Goal: Task Accomplishment & Management: Complete application form

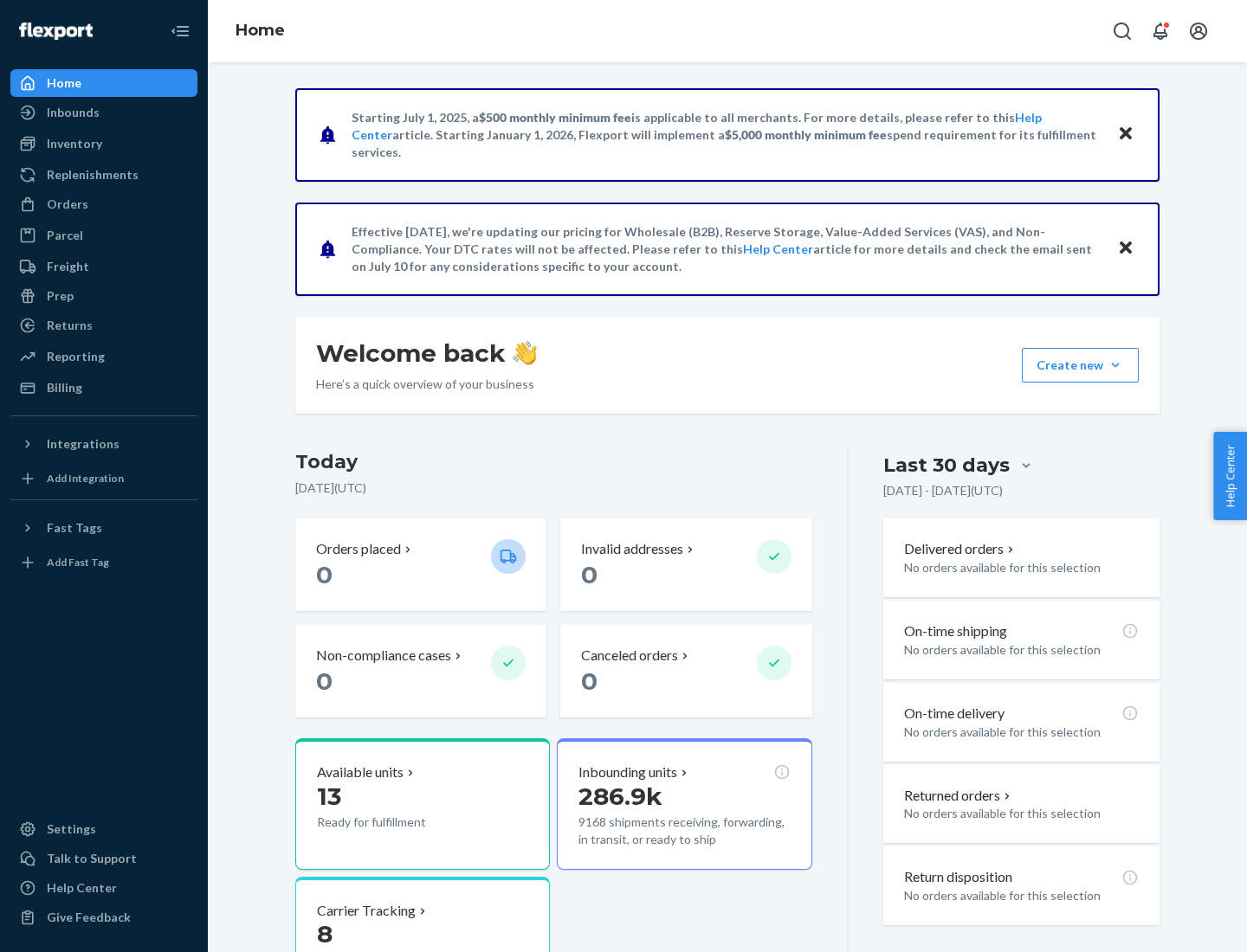
click at [1115, 366] on button "Create new Create new inbound Create new order Create new product" at bounding box center [1080, 365] width 117 height 35
click at [104, 112] on div "Inbounds" at bounding box center [104, 112] width 183 height 25
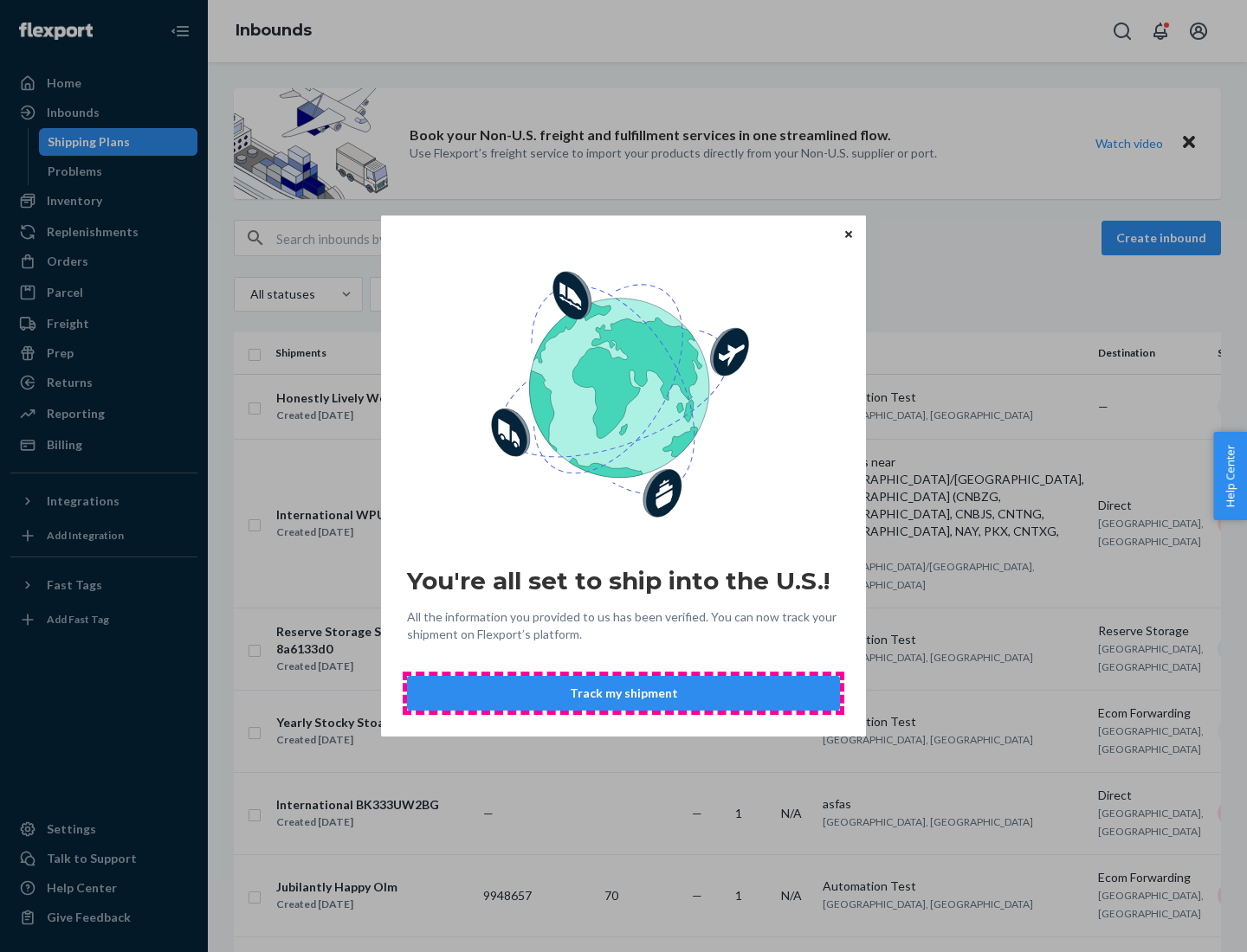
click at [624, 693] on button "Track my shipment" at bounding box center [624, 693] width 433 height 35
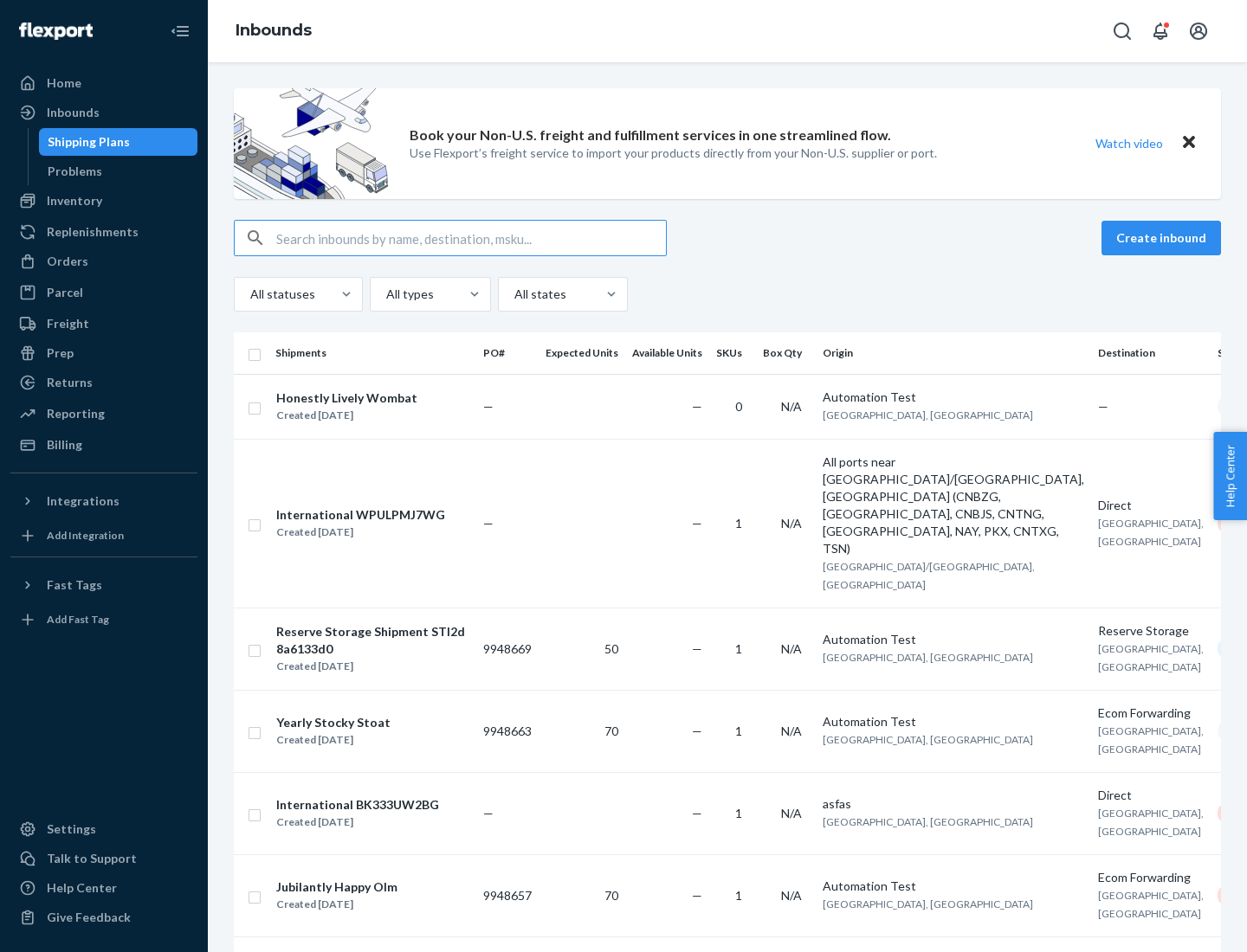
click at [1164, 238] on button "Create inbound" at bounding box center [1161, 238] width 119 height 35
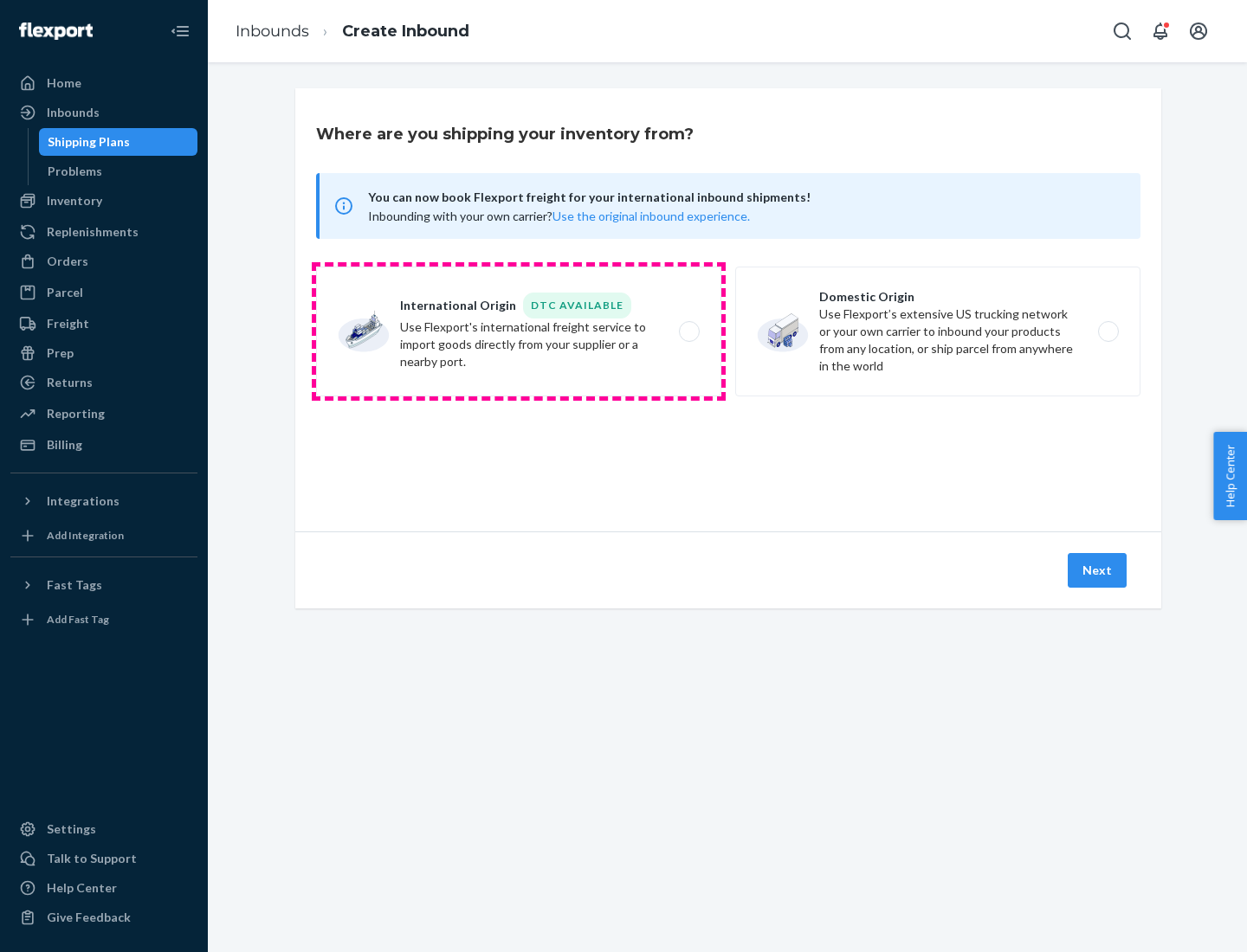
click at [519, 332] on label "International Origin DTC Available Use Flexport's international freight service…" at bounding box center [519, 331] width 405 height 129
click at [689, 332] on input "International Origin DTC Available Use Flexport's international freight service…" at bounding box center [694, 332] width 11 height 11
radio input "true"
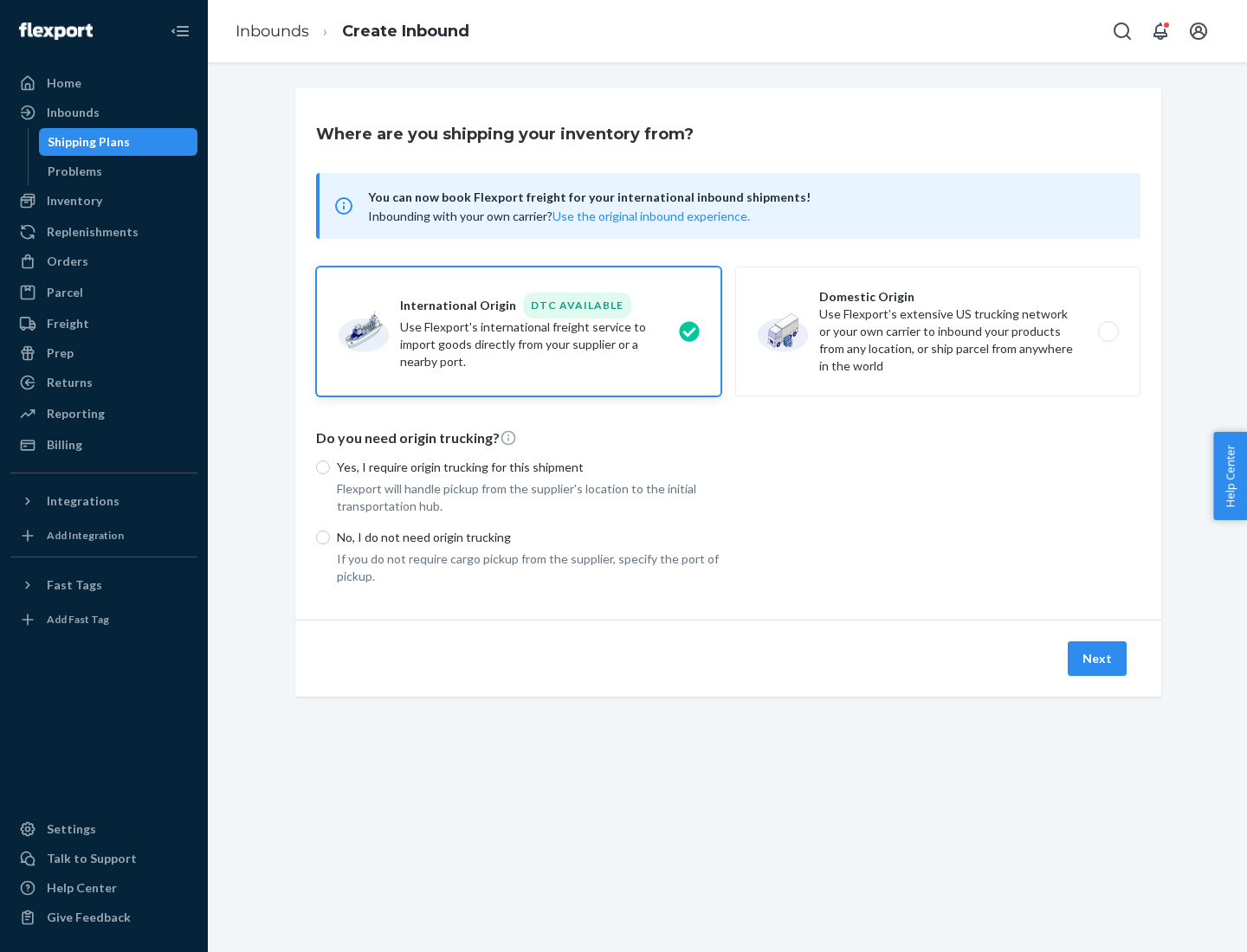
click at [529, 536] on p "No, I do not need origin trucking" at bounding box center [529, 537] width 384 height 17
click at [330, 536] on input "No, I do not need origin trucking" at bounding box center [323, 537] width 14 height 14
radio input "true"
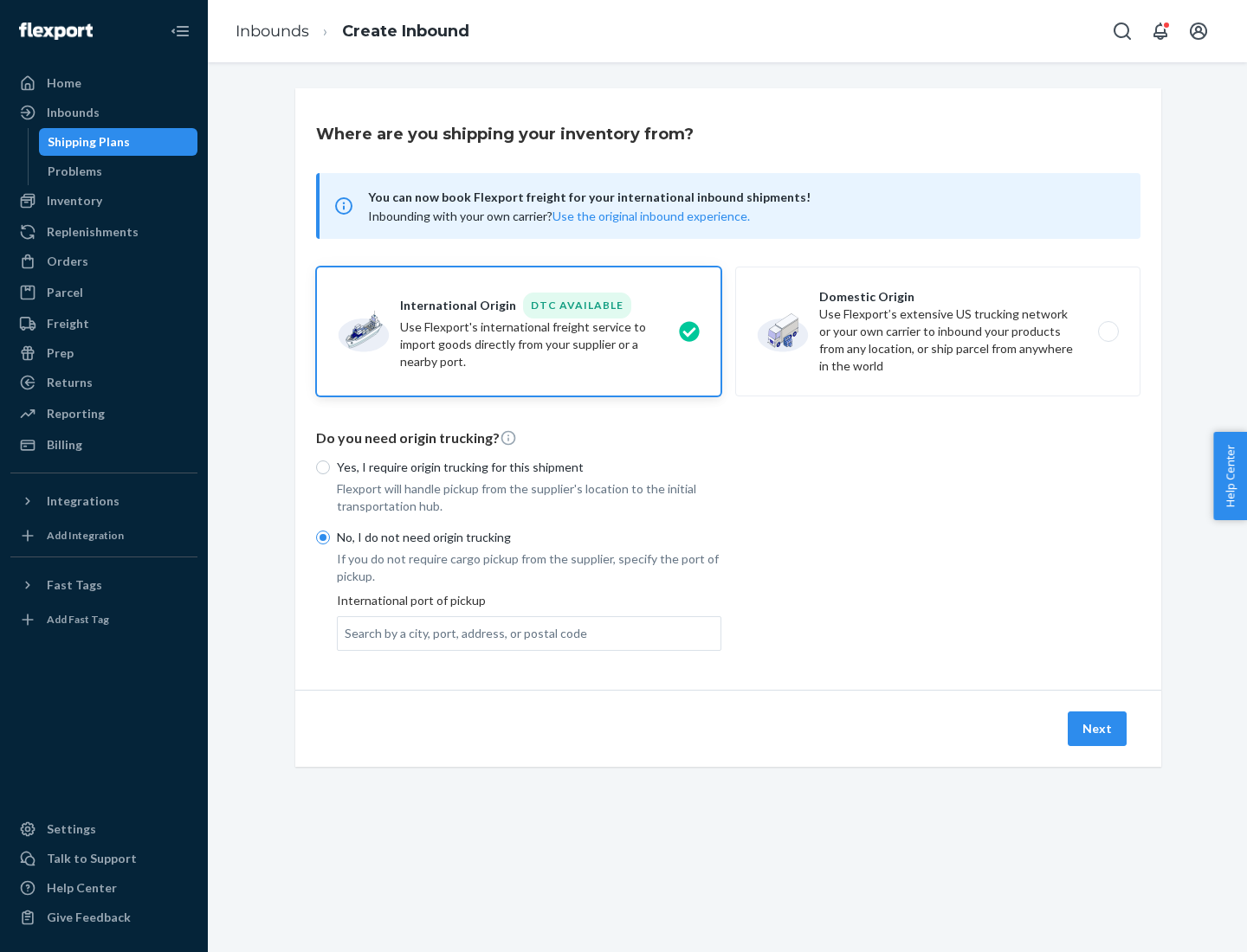
click at [462, 633] on div "Search by a city, port, address, or postal code" at bounding box center [466, 634] width 243 height 17
click at [347, 633] on input "Search by a city, port, address, or postal code" at bounding box center [346, 634] width 2 height 17
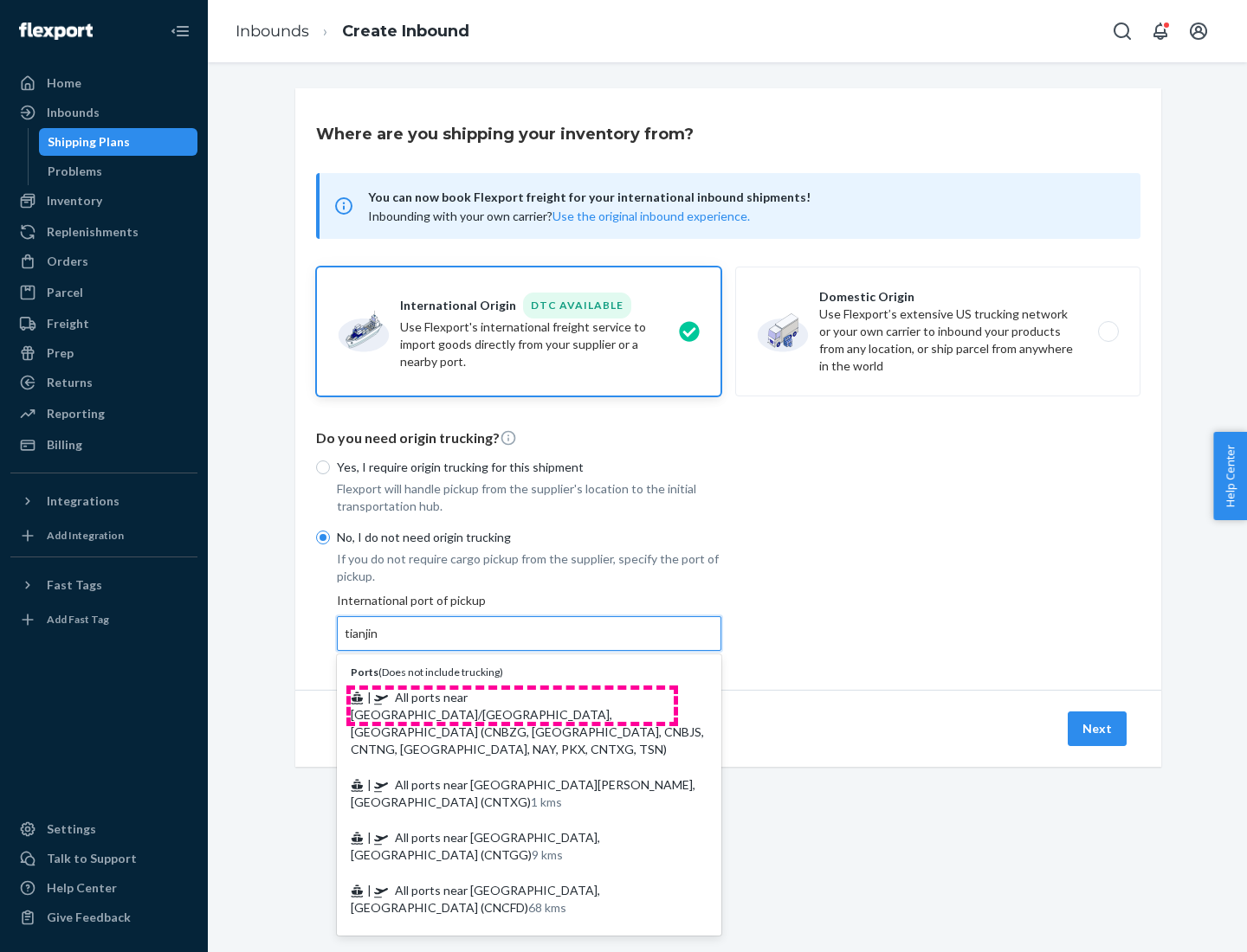
click at [512, 697] on span "| All ports near [GEOGRAPHIC_DATA]/[GEOGRAPHIC_DATA], [GEOGRAPHIC_DATA] (CNBZG,…" at bounding box center [527, 722] width 353 height 67
click at [380, 642] on input "tianjin" at bounding box center [363, 634] width 36 height 17
type input "All ports near [GEOGRAPHIC_DATA]/[GEOGRAPHIC_DATA], [GEOGRAPHIC_DATA] (CNBZG, […"
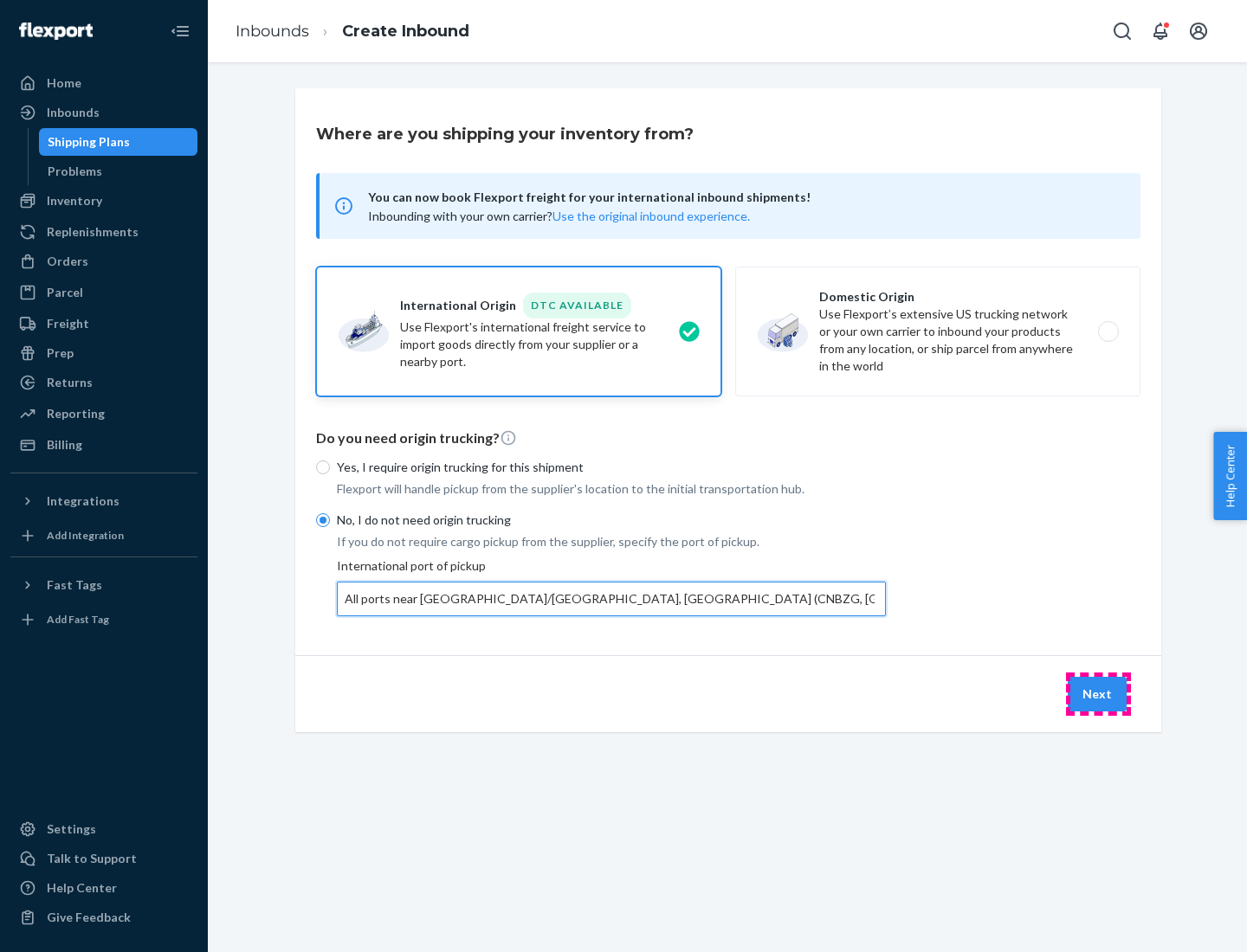
click at [1098, 693] on button "Next" at bounding box center [1097, 694] width 59 height 35
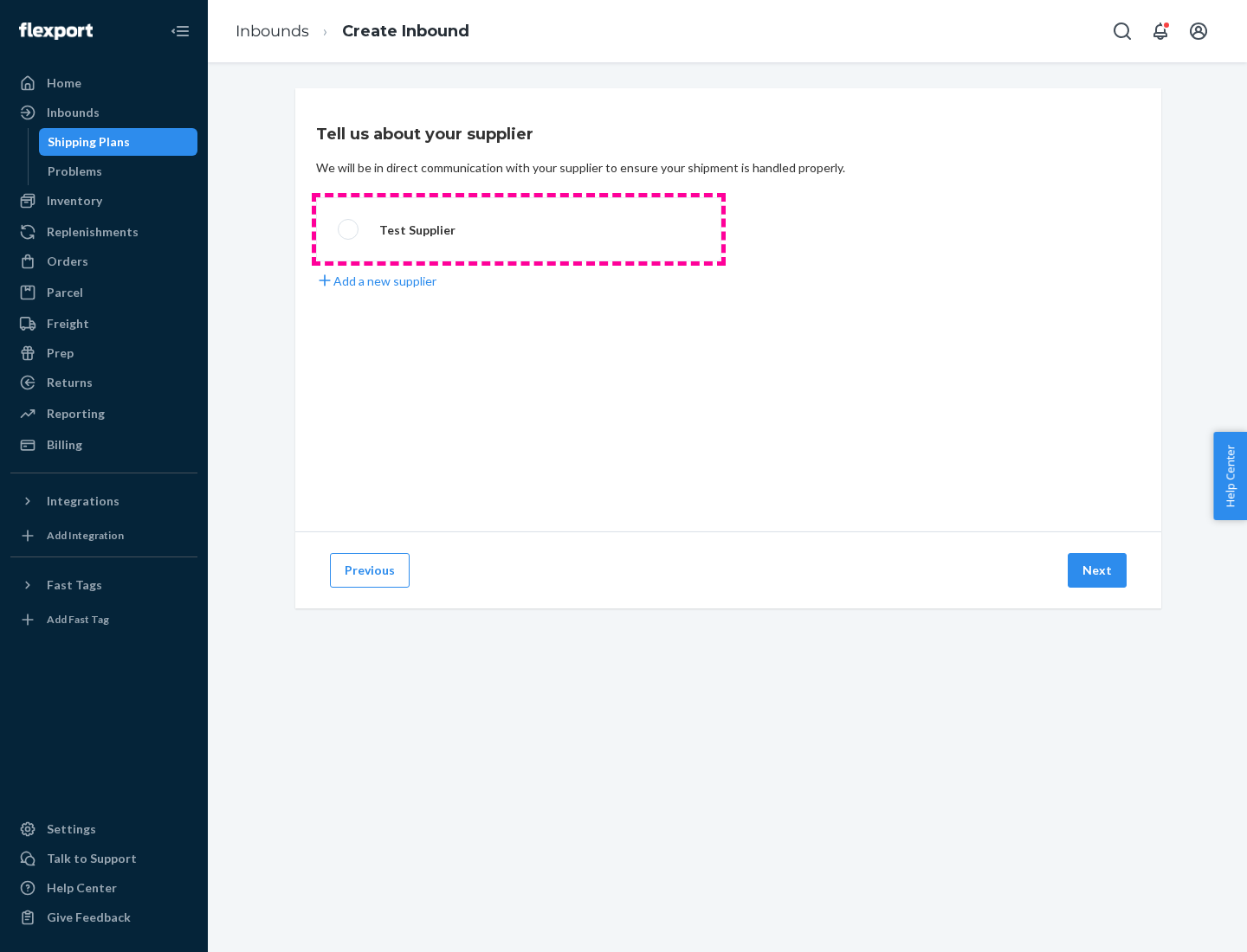
click at [519, 230] on label "Test Supplier" at bounding box center [519, 230] width 405 height 64
click at [349, 230] on input "Test Supplier" at bounding box center [343, 230] width 11 height 11
radio input "true"
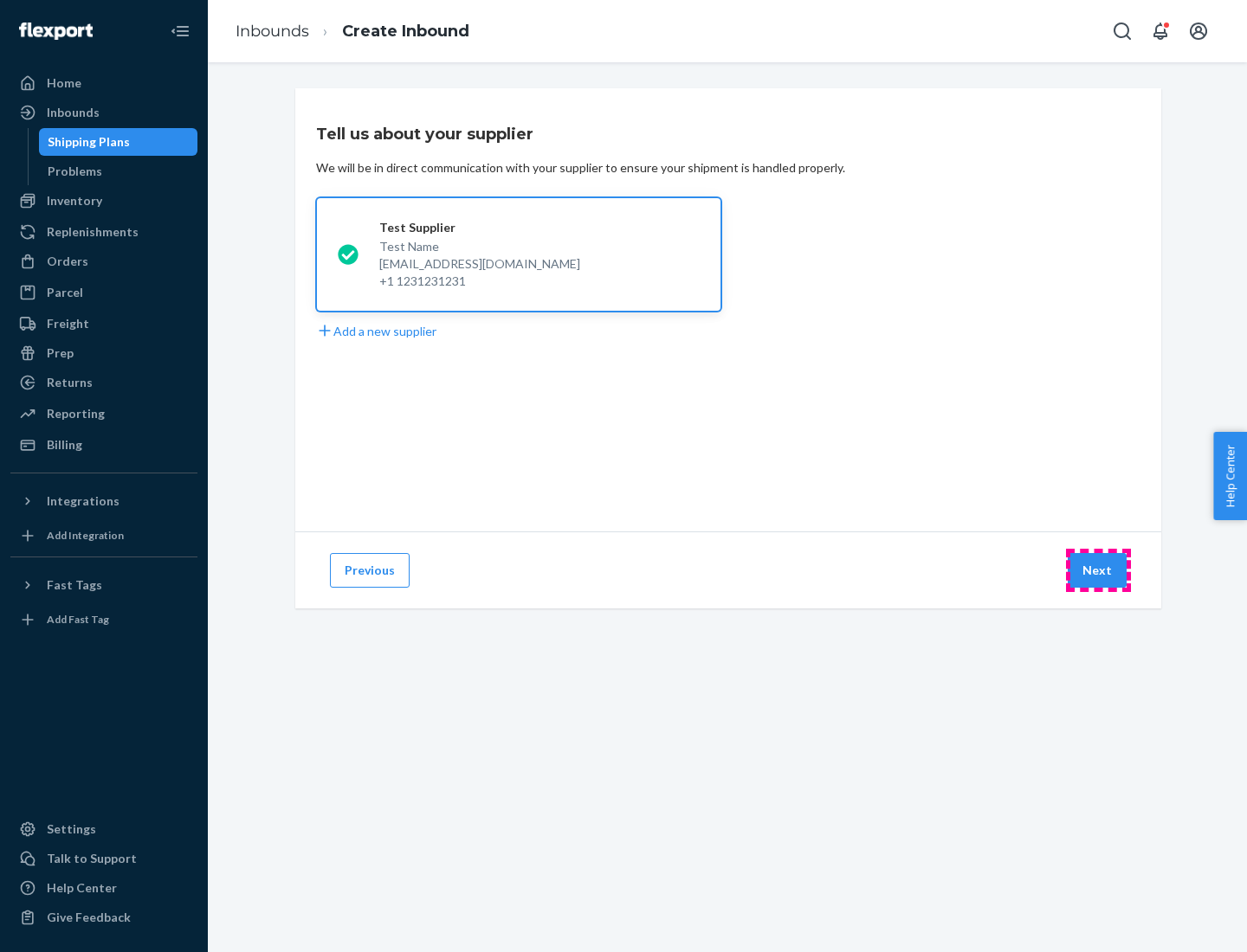
click at [1098, 570] on button "Next" at bounding box center [1097, 570] width 59 height 35
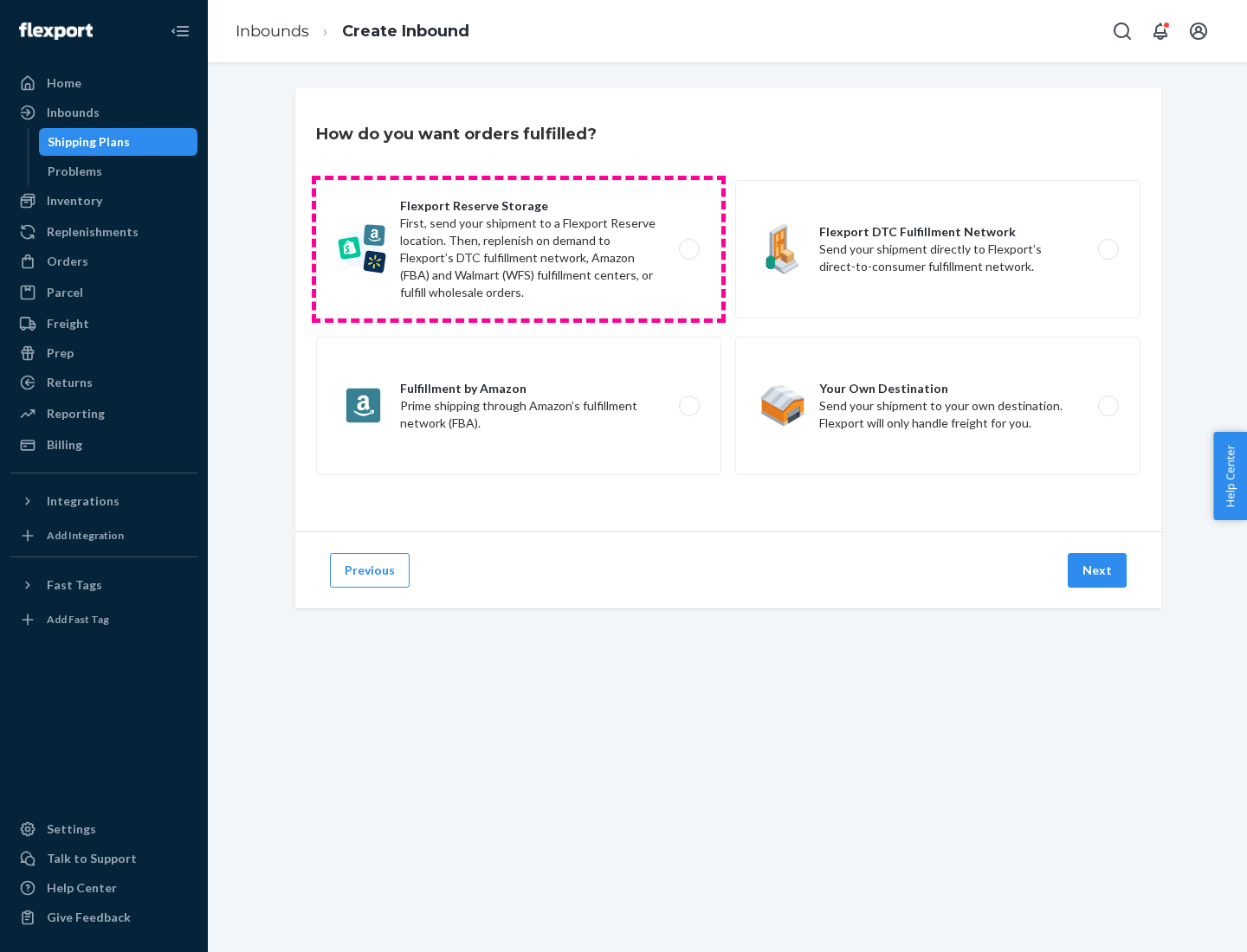
click at [519, 249] on label "Flexport Reserve Storage First, send your shipment to a Flexport Reserve locati…" at bounding box center [519, 249] width 405 height 139
click at [689, 249] on input "Flexport Reserve Storage First, send your shipment to a Flexport Reserve locati…" at bounding box center [694, 249] width 11 height 11
radio input "true"
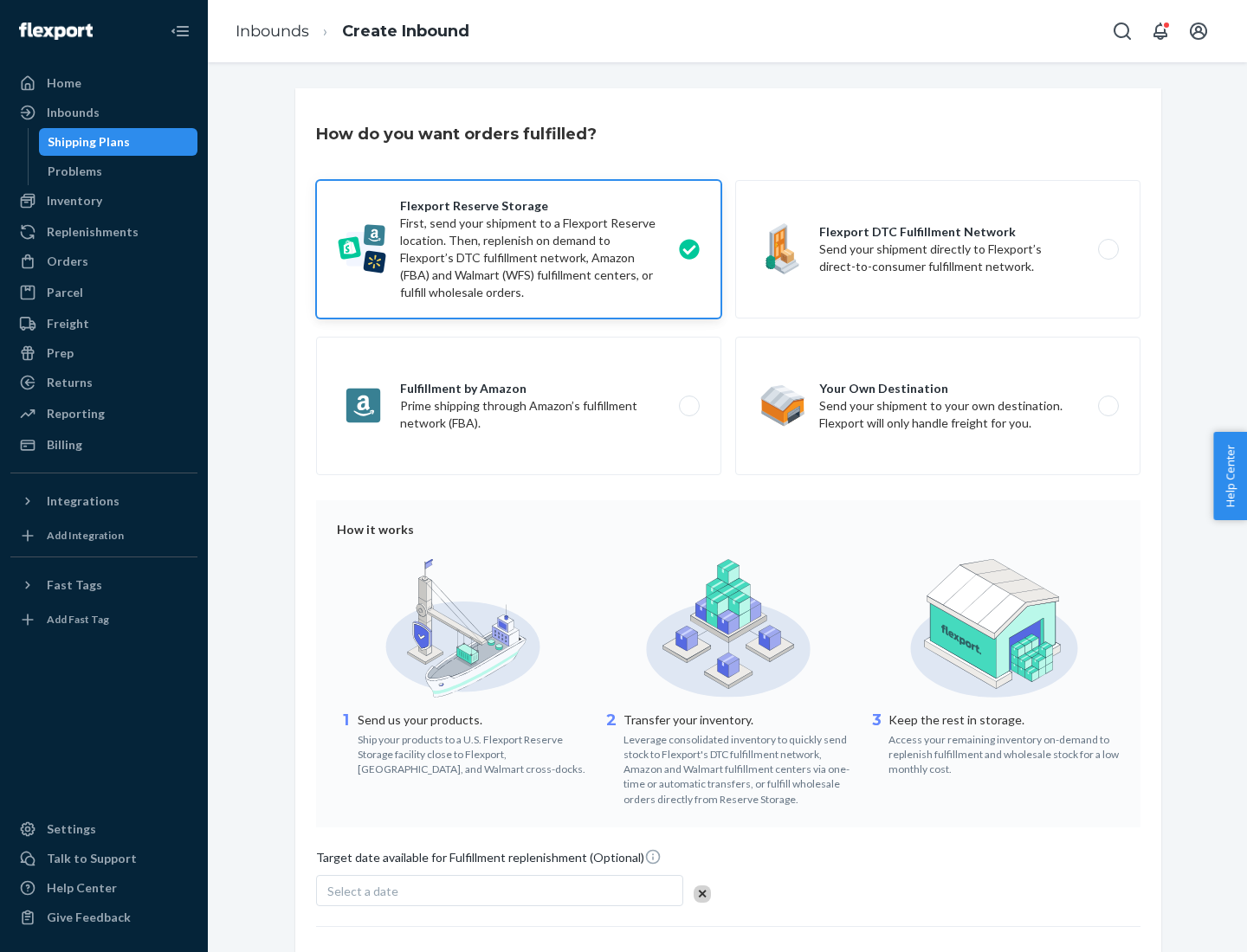
scroll to position [142, 0]
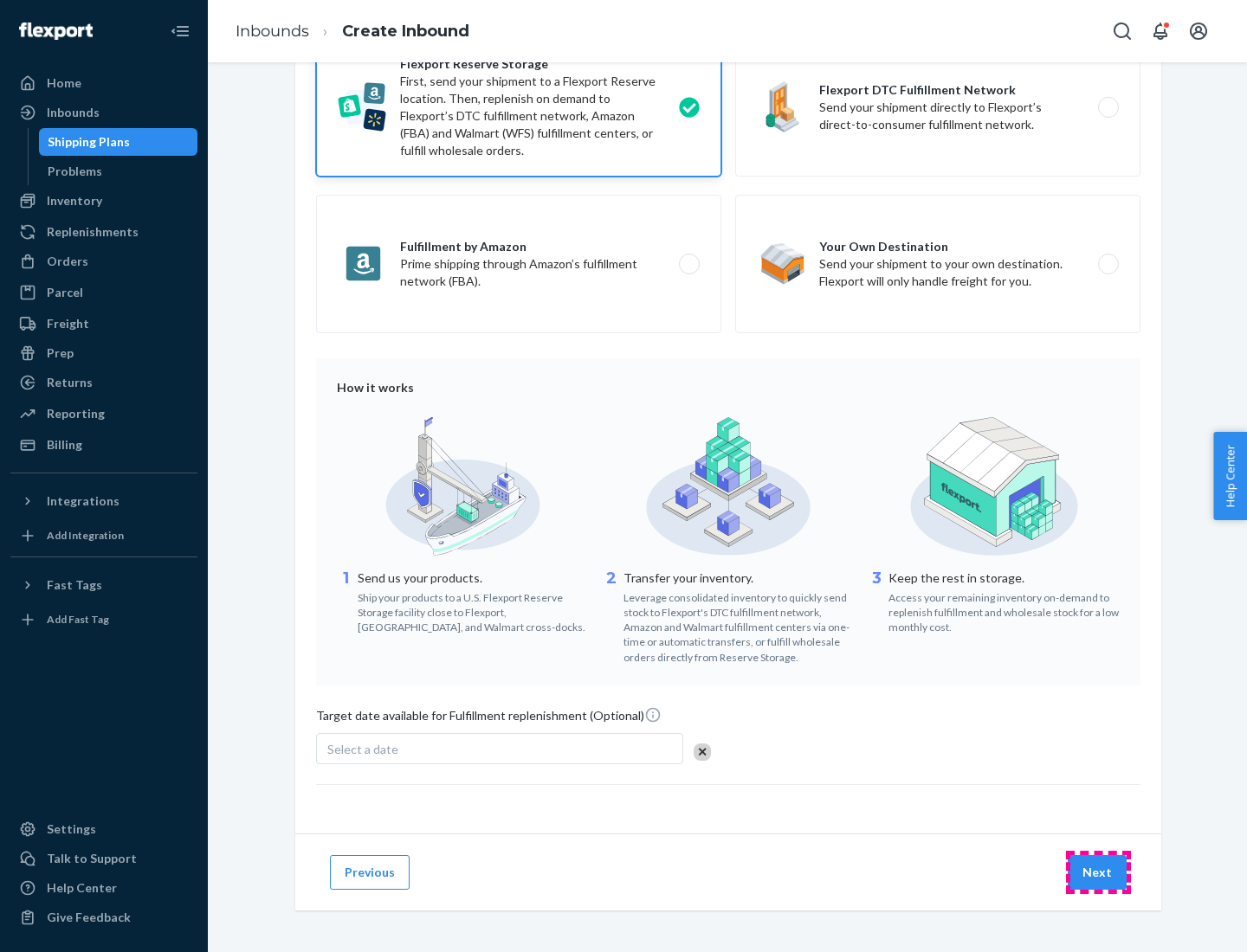
click at [1098, 872] on button "Next" at bounding box center [1097, 873] width 59 height 35
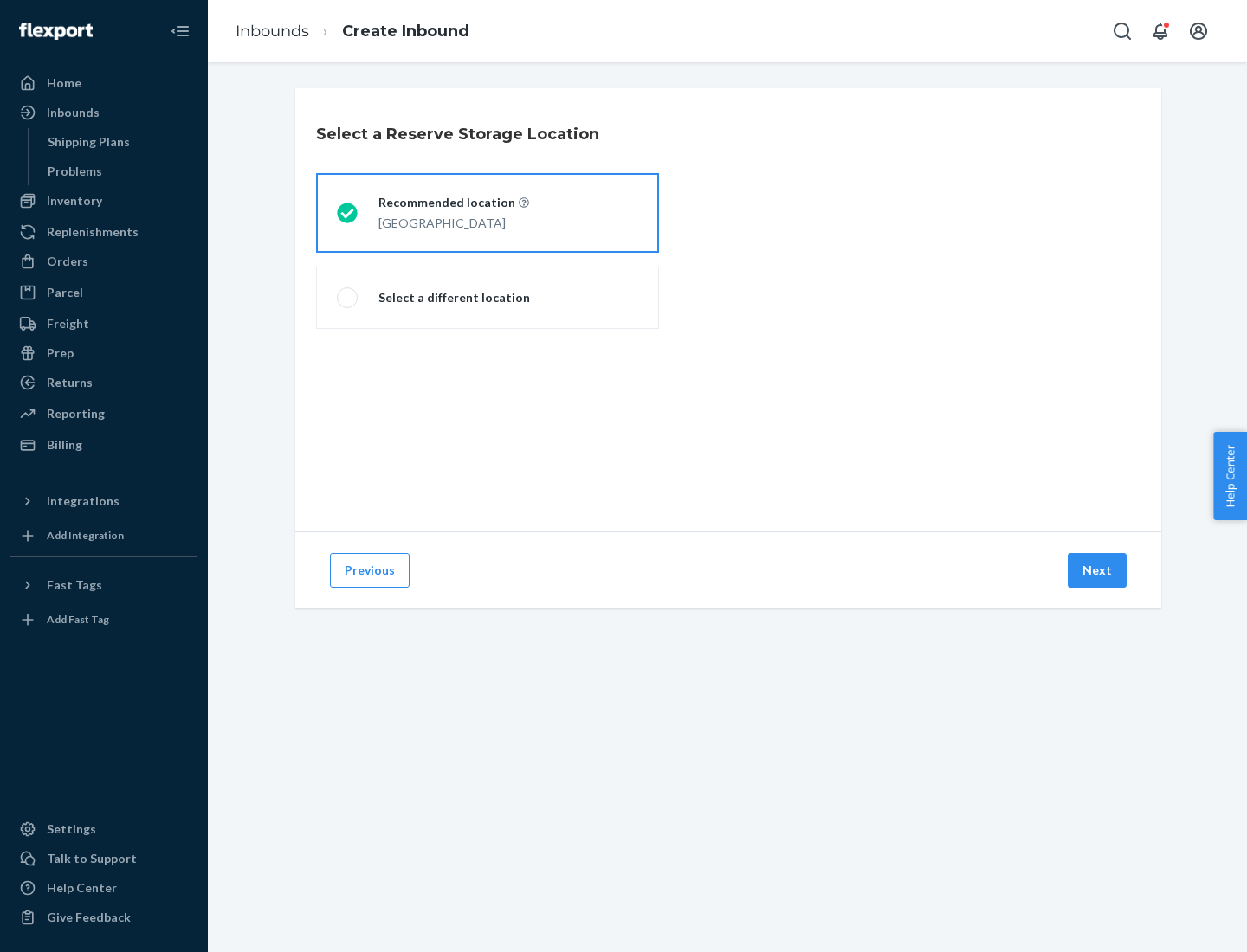
click at [487, 212] on div "[GEOGRAPHIC_DATA]" at bounding box center [453, 222] width 150 height 21
click at [348, 212] on input "Recommended location [GEOGRAPHIC_DATA]" at bounding box center [343, 213] width 11 height 11
click at [1098, 570] on button "Next" at bounding box center [1097, 570] width 59 height 35
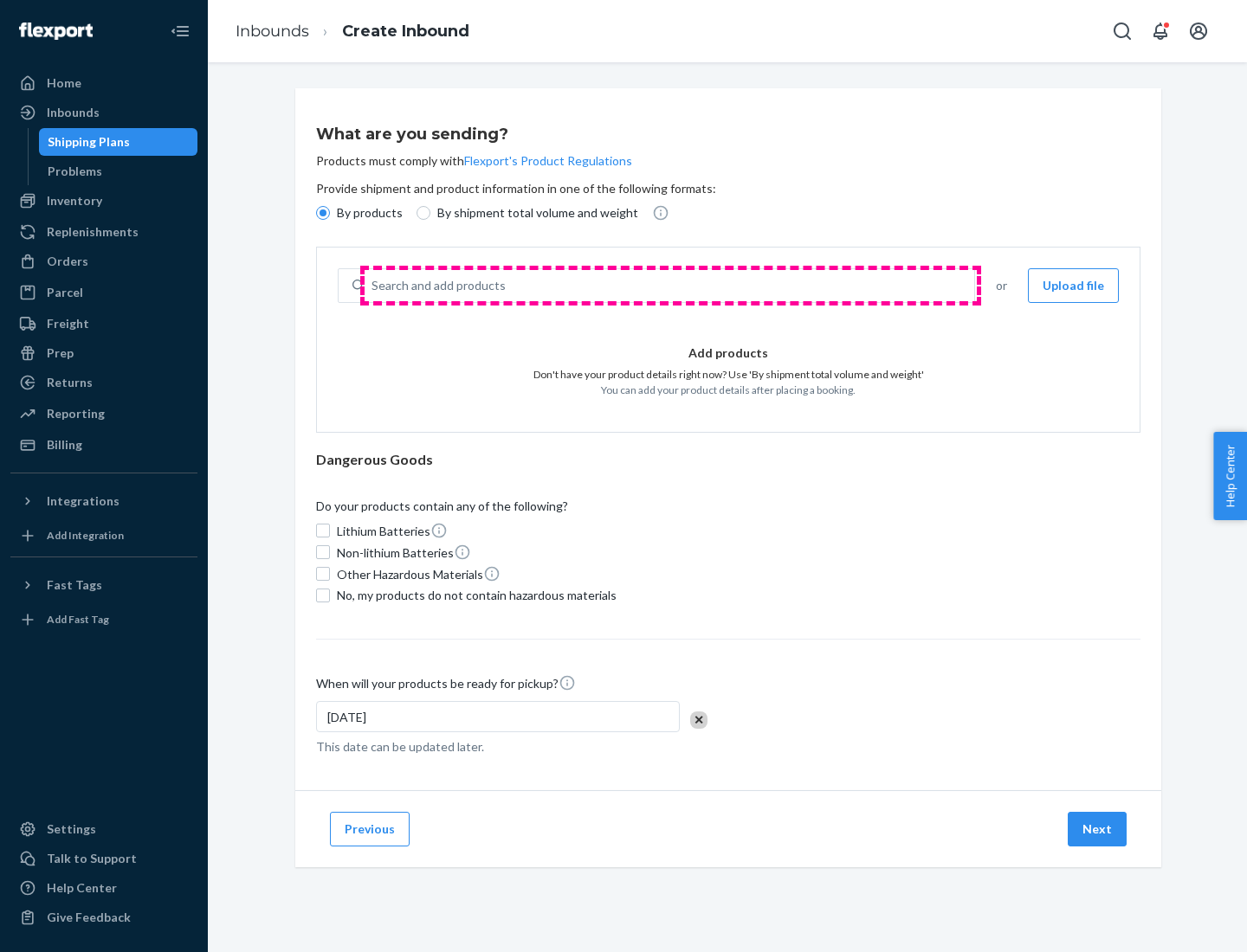
click at [670, 285] on div "Search and add products" at bounding box center [669, 285] width 609 height 31
click at [373, 285] on input "Search and add products" at bounding box center [372, 285] width 2 height 17
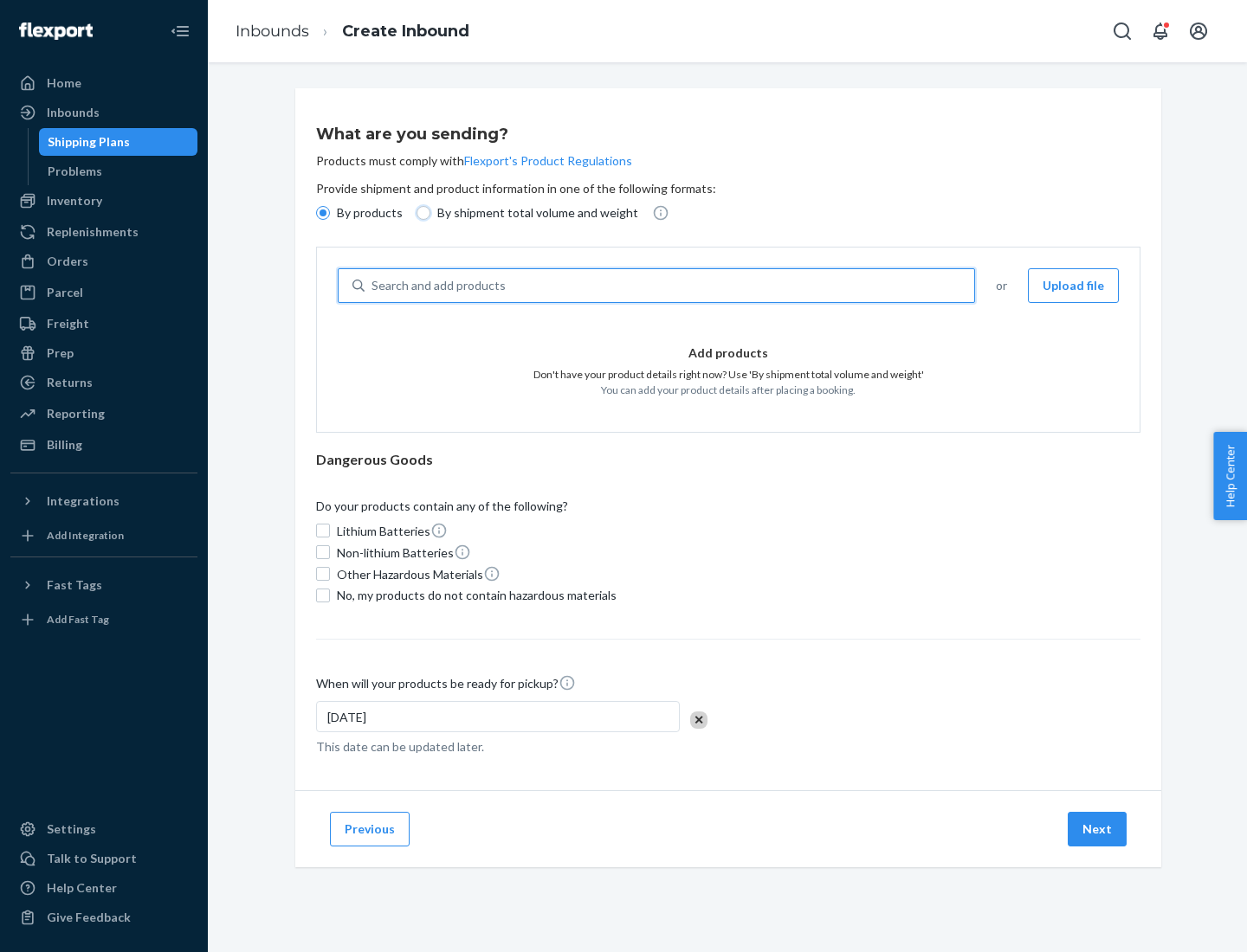
click at [420, 212] on input "By shipment total volume and weight" at bounding box center [423, 212] width 14 height 14
radio input "true"
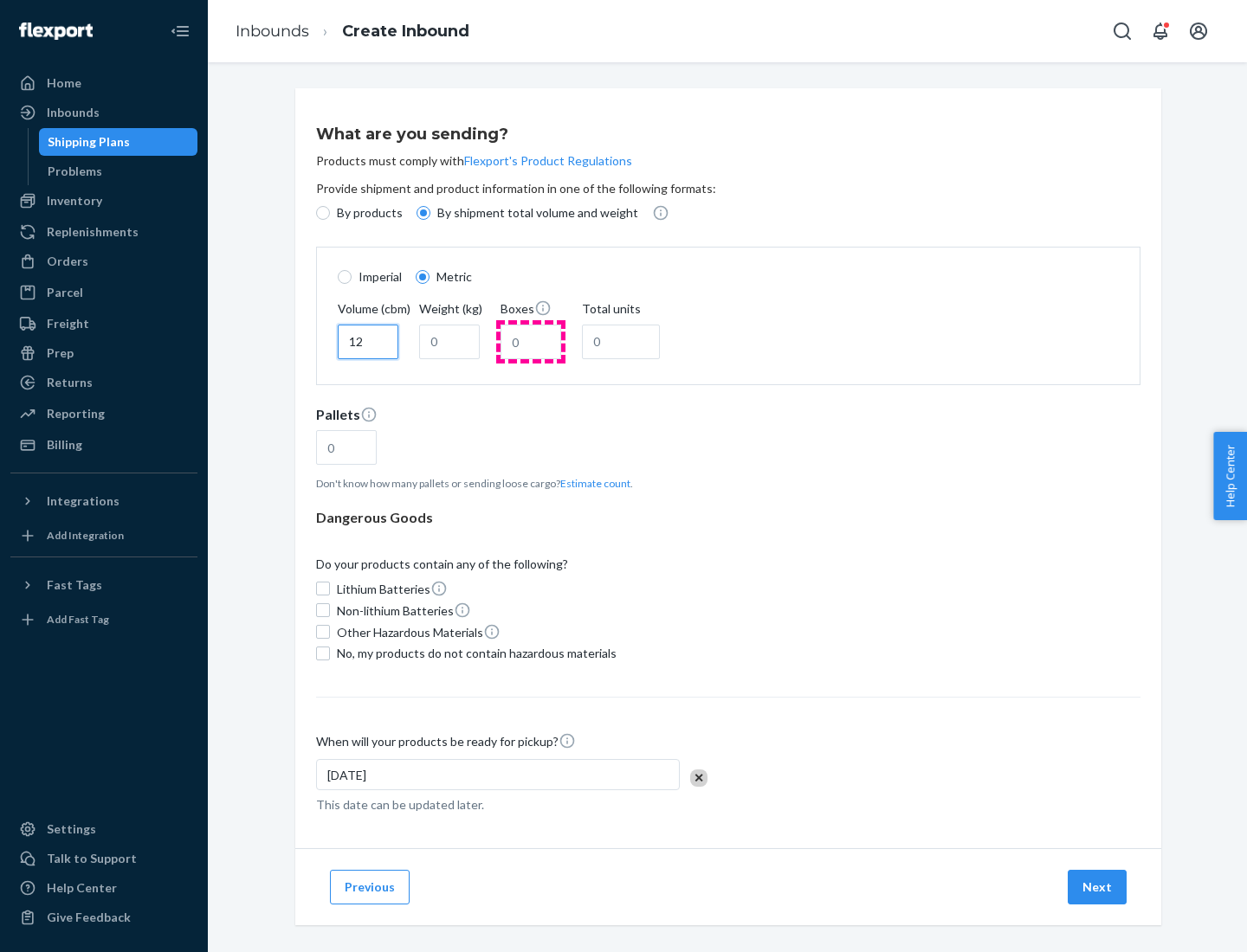
type input "12"
type input "22"
type input "222"
type input "121"
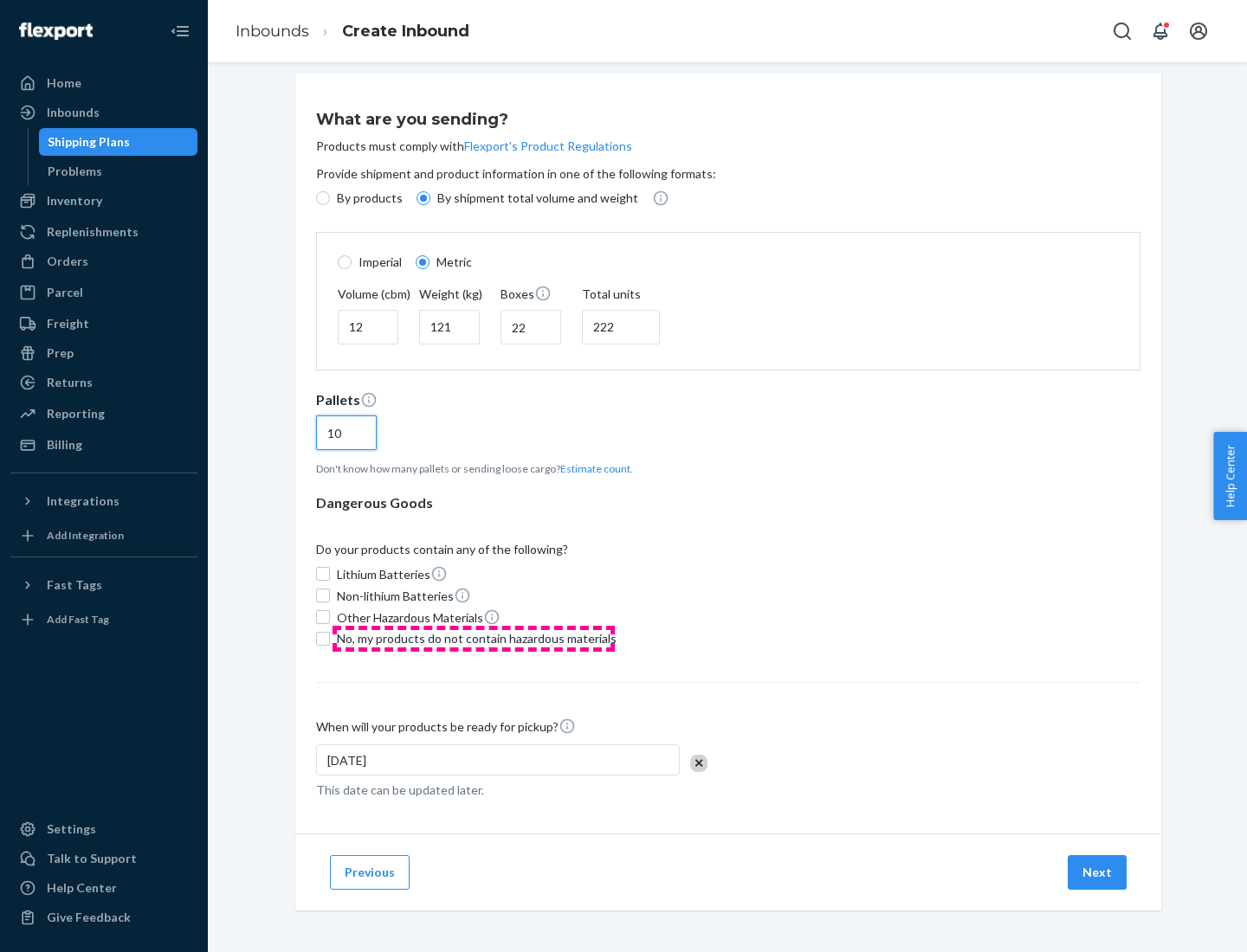
type input "10"
click at [473, 638] on span "No, my products do not contain hazardous materials" at bounding box center [477, 638] width 280 height 17
click at [330, 638] on input "No, my products do not contain hazardous materials" at bounding box center [323, 638] width 14 height 14
checkbox input "true"
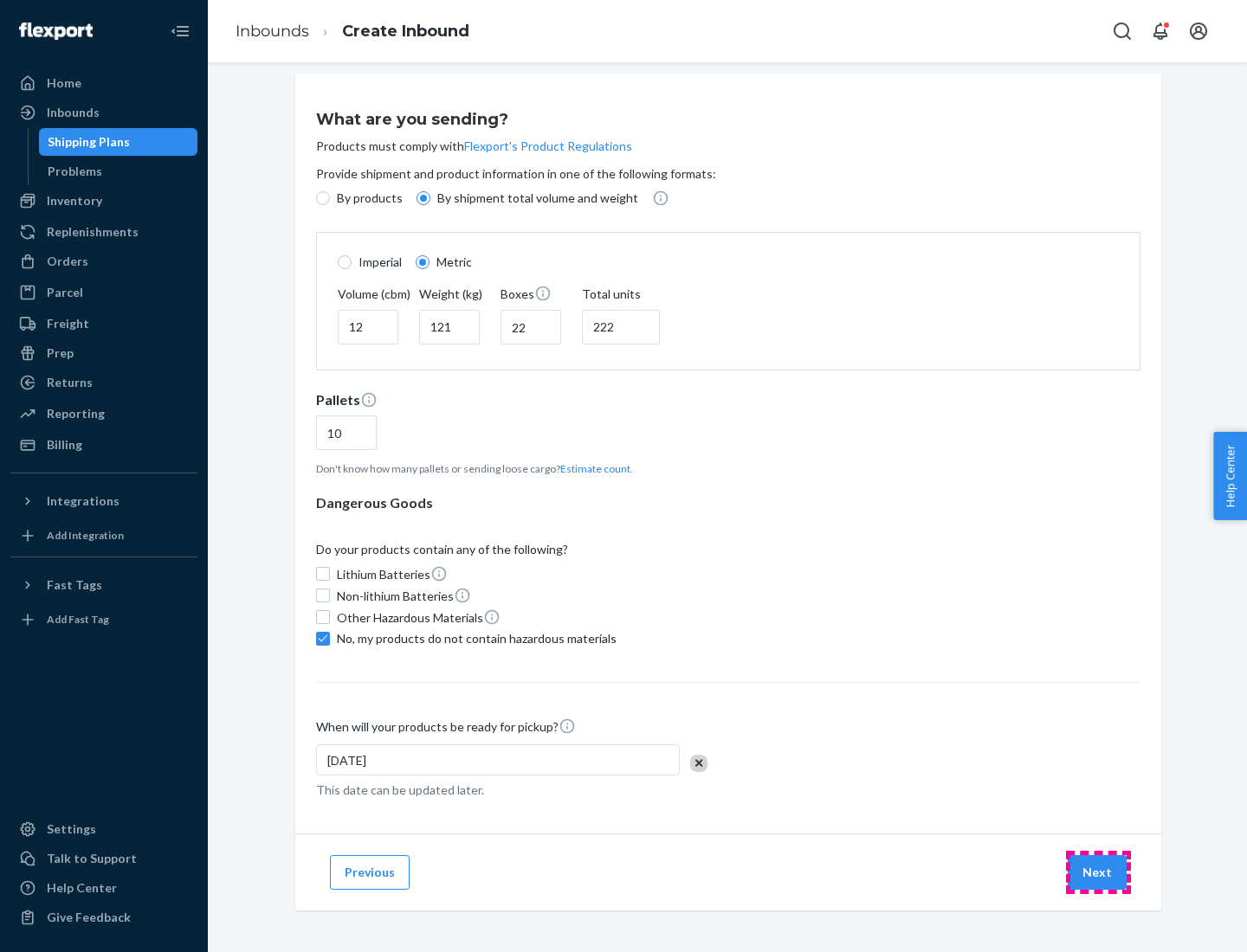
click at [1098, 872] on button "Next" at bounding box center [1097, 873] width 59 height 35
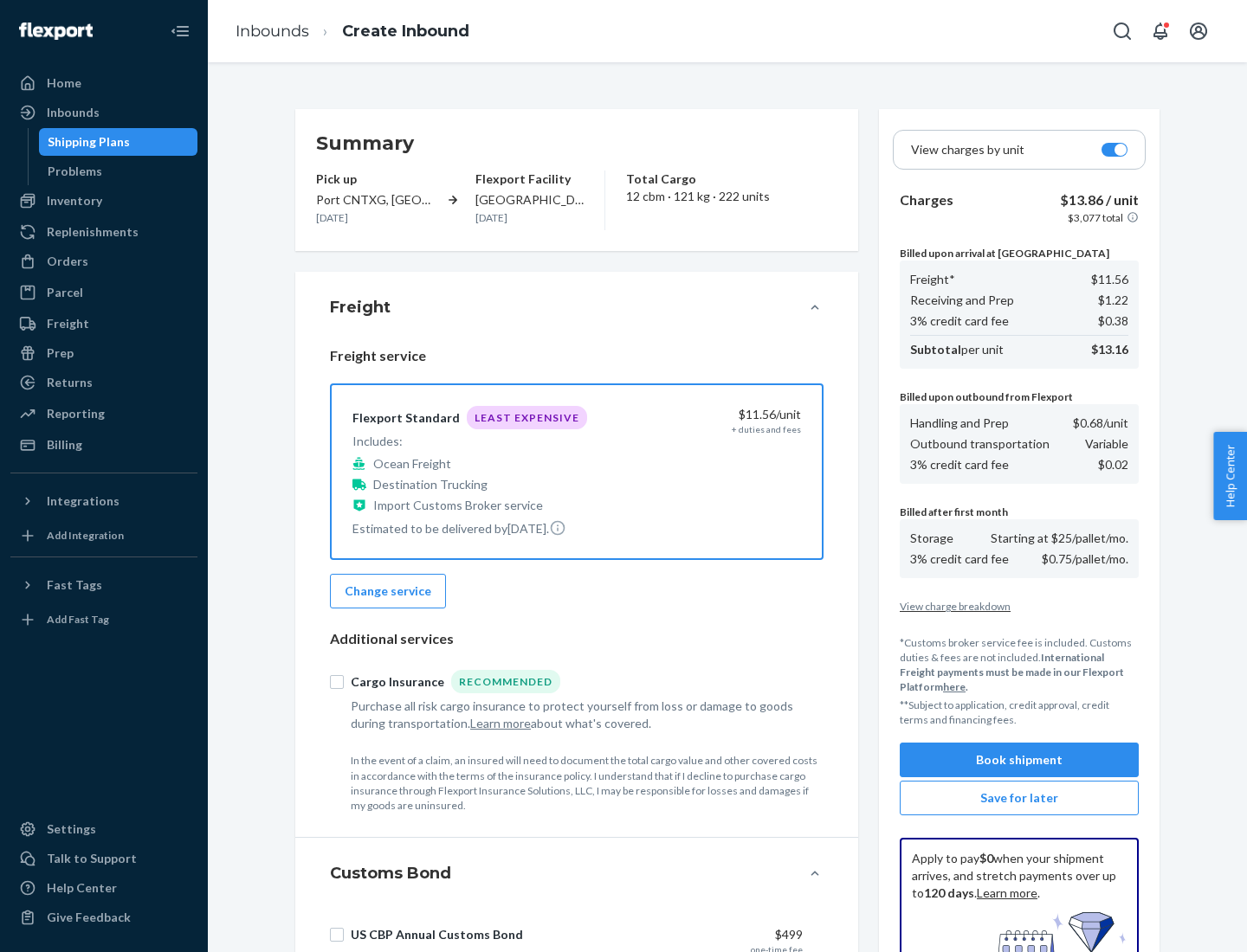
scroll to position [253, 0]
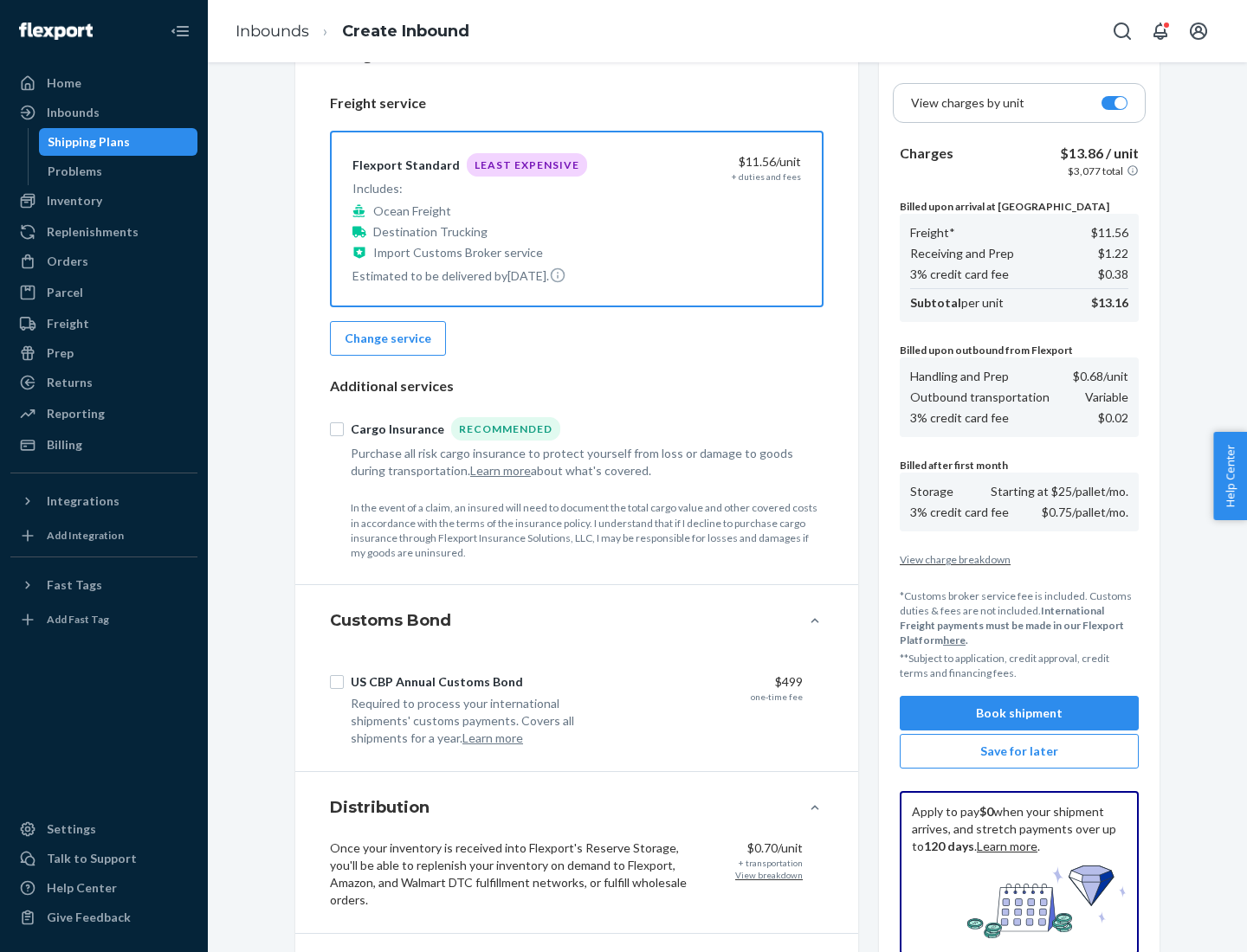
click at [1019, 713] on button "Book shipment" at bounding box center [1018, 713] width 239 height 35
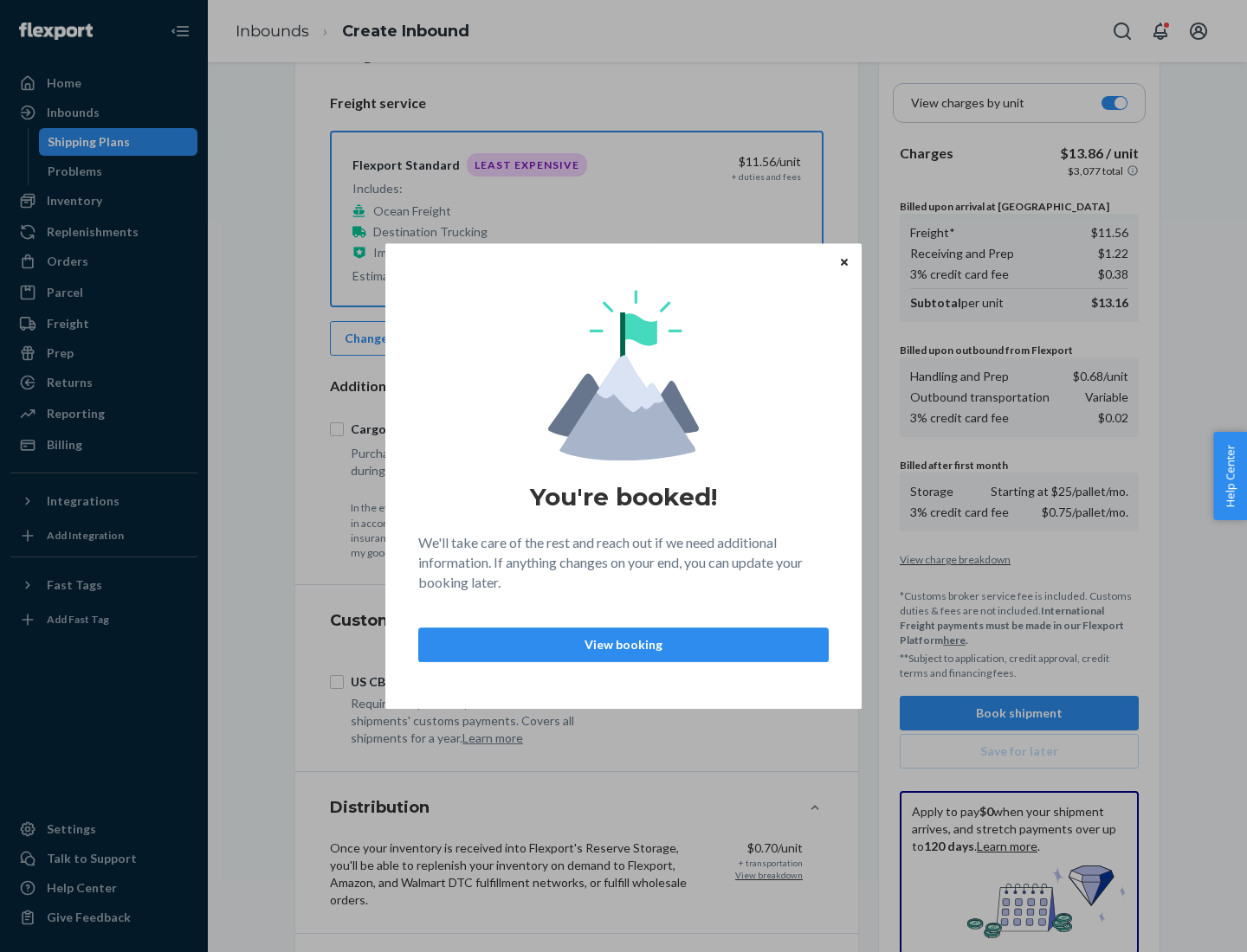
click at [624, 644] on p "View booking" at bounding box center [623, 645] width 381 height 17
